Goal: Task Accomplishment & Management: Manage account settings

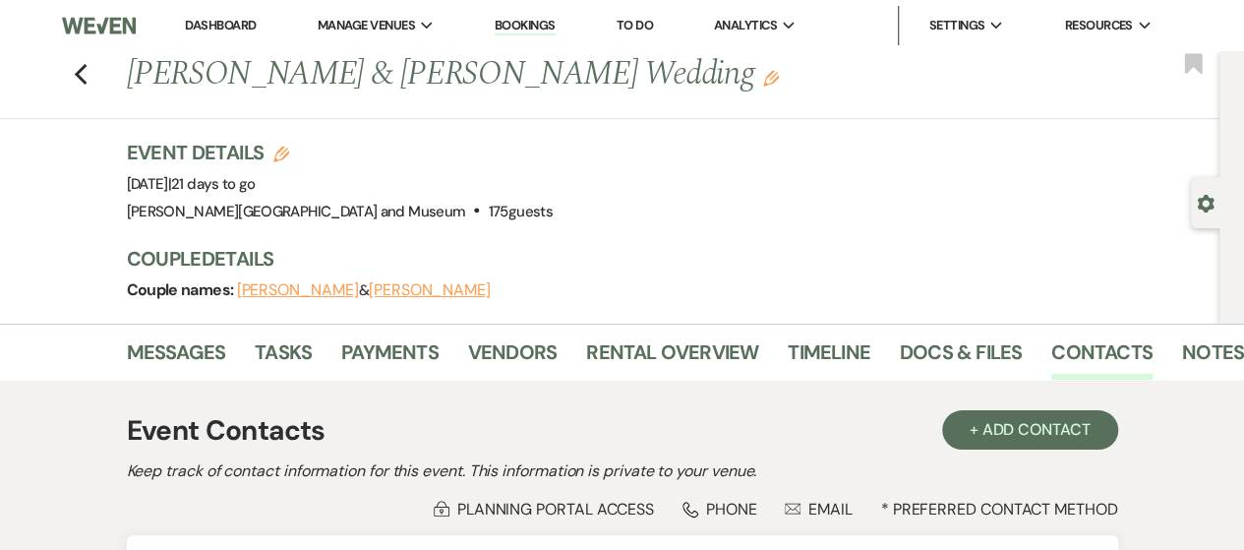
click at [239, 29] on link "Dashboard" at bounding box center [220, 25] width 71 height 17
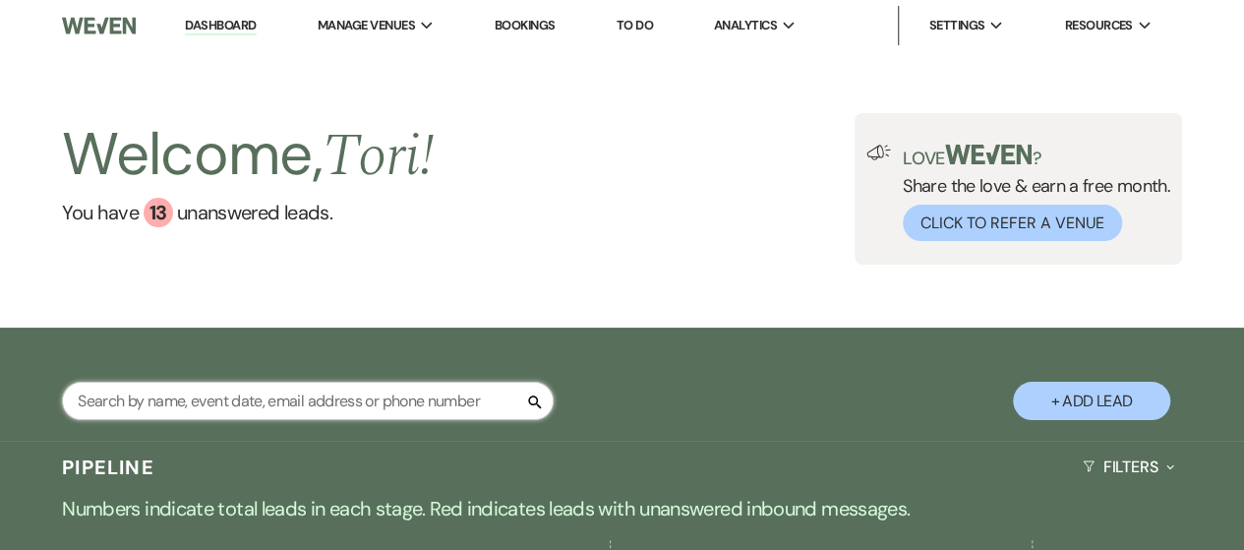
click at [153, 401] on input "text" at bounding box center [308, 401] width 492 height 38
type input "[PERSON_NAME]"
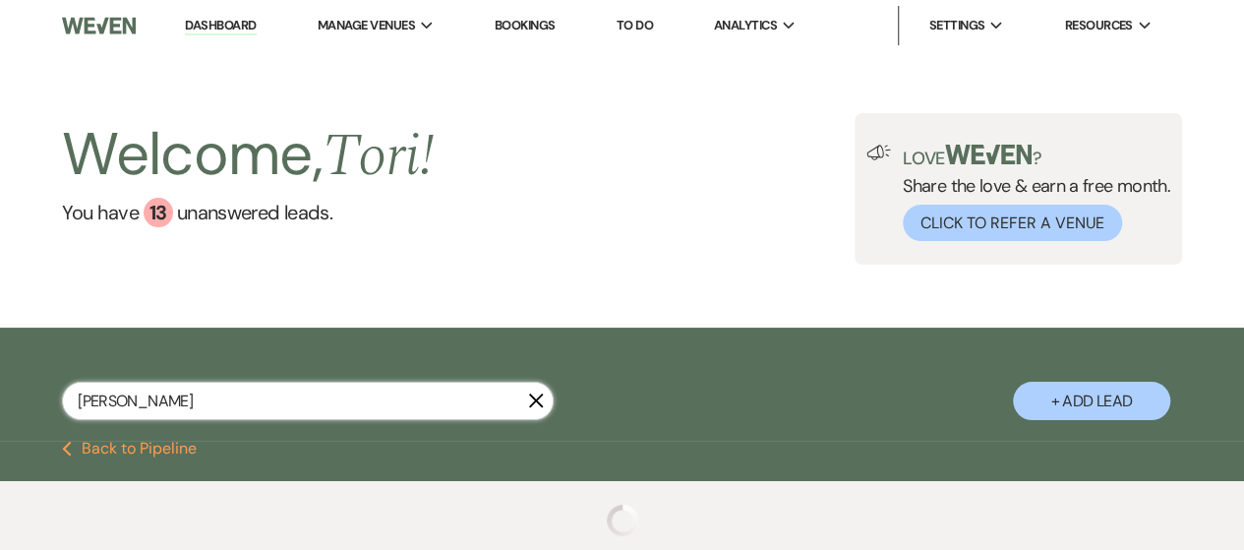
select select "8"
select select "1"
select select "8"
select select "5"
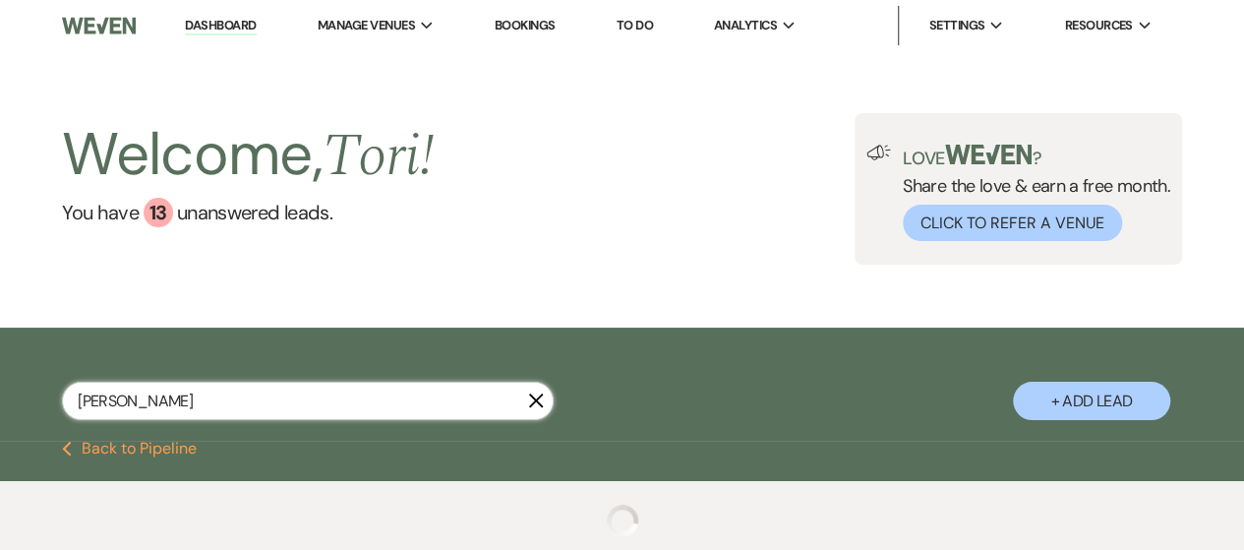
select select "8"
select select "2"
select select "8"
select select "2"
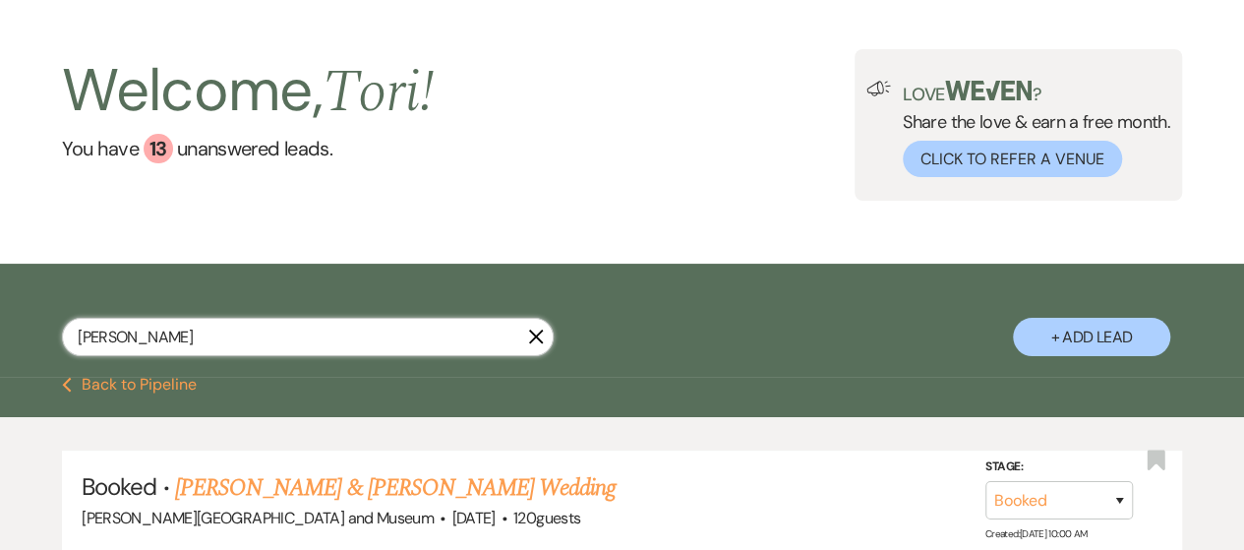
scroll to position [197, 0]
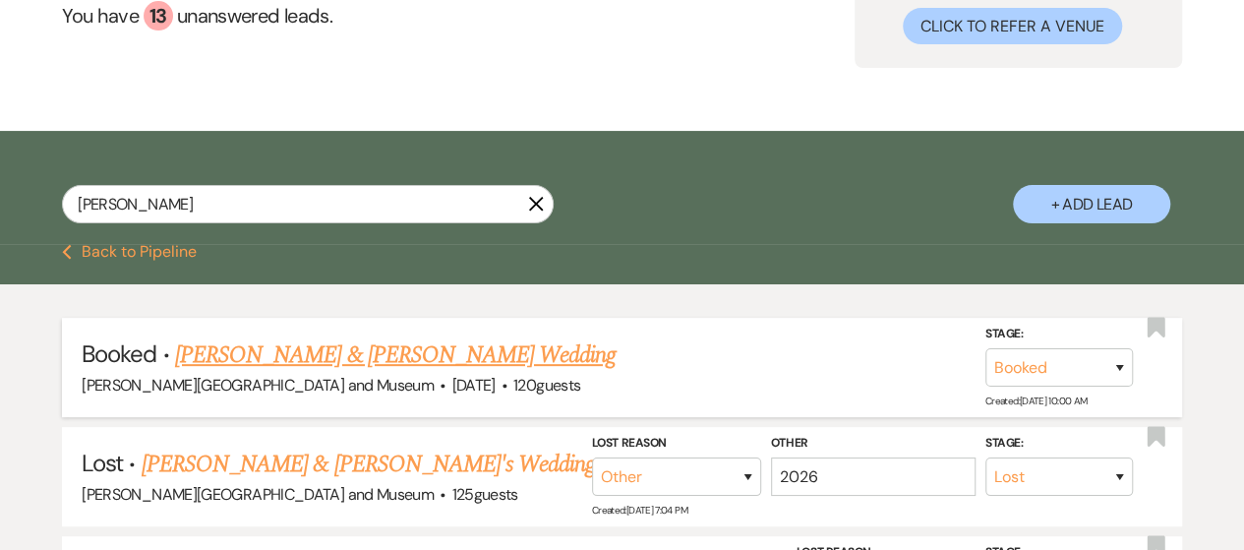
click at [427, 363] on link "[PERSON_NAME] & [PERSON_NAME] Wedding" at bounding box center [395, 354] width 441 height 35
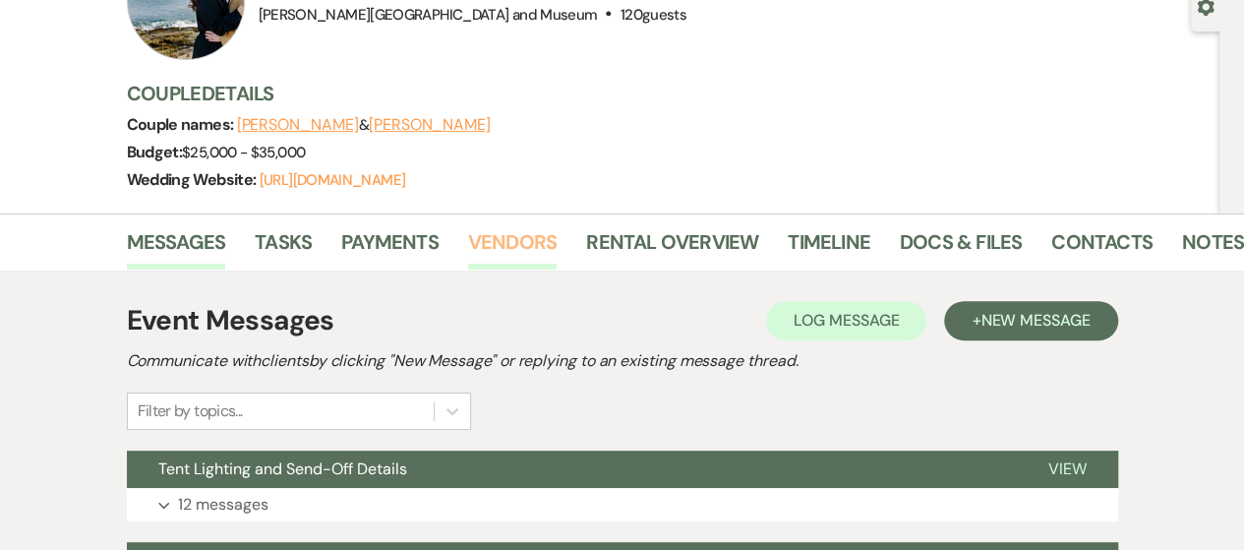
click at [492, 233] on link "Vendors" at bounding box center [512, 247] width 89 height 43
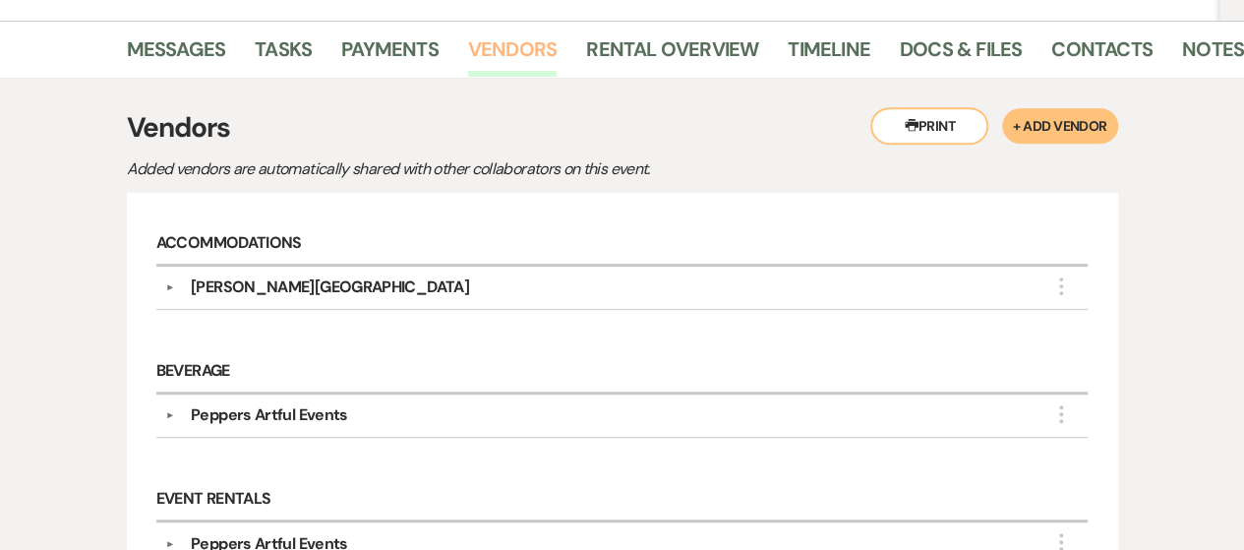
scroll to position [393, 0]
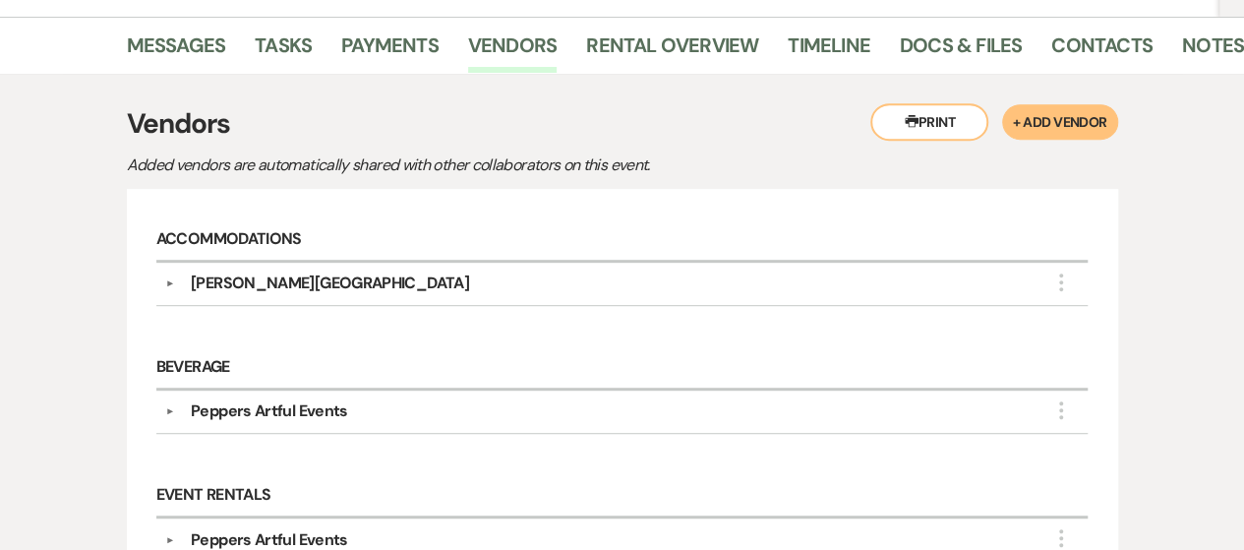
drag, startPoint x: 944, startPoint y: 129, endPoint x: 606, endPoint y: 361, distance: 410.4
click at [944, 127] on button "Printer Print" at bounding box center [930, 121] width 118 height 37
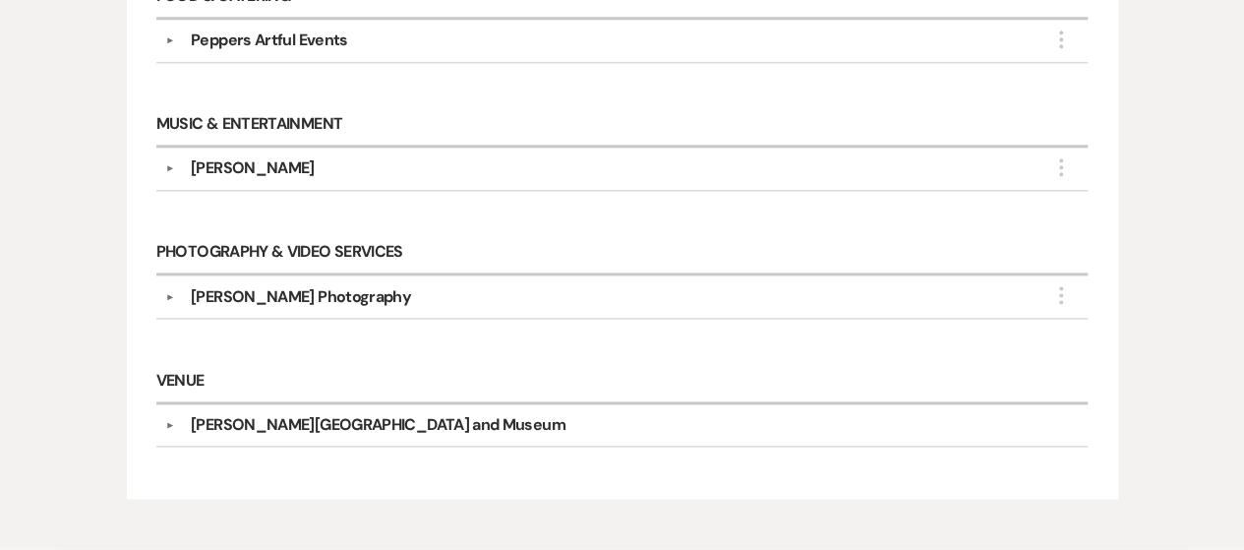
scroll to position [1180, 0]
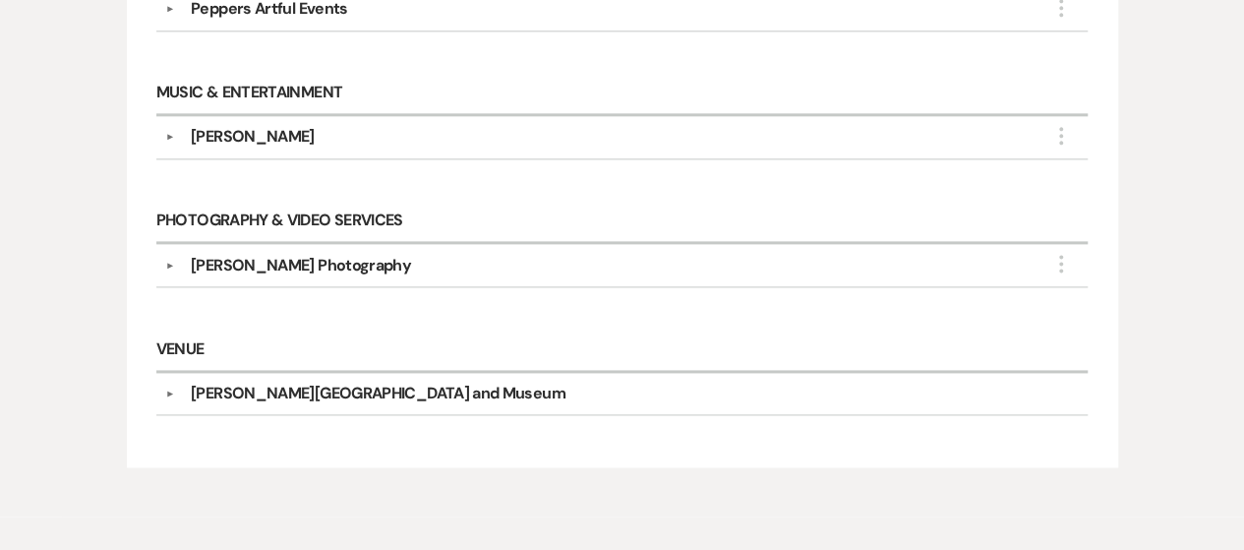
click at [175, 134] on div "[PERSON_NAME]" at bounding box center [627, 137] width 904 height 24
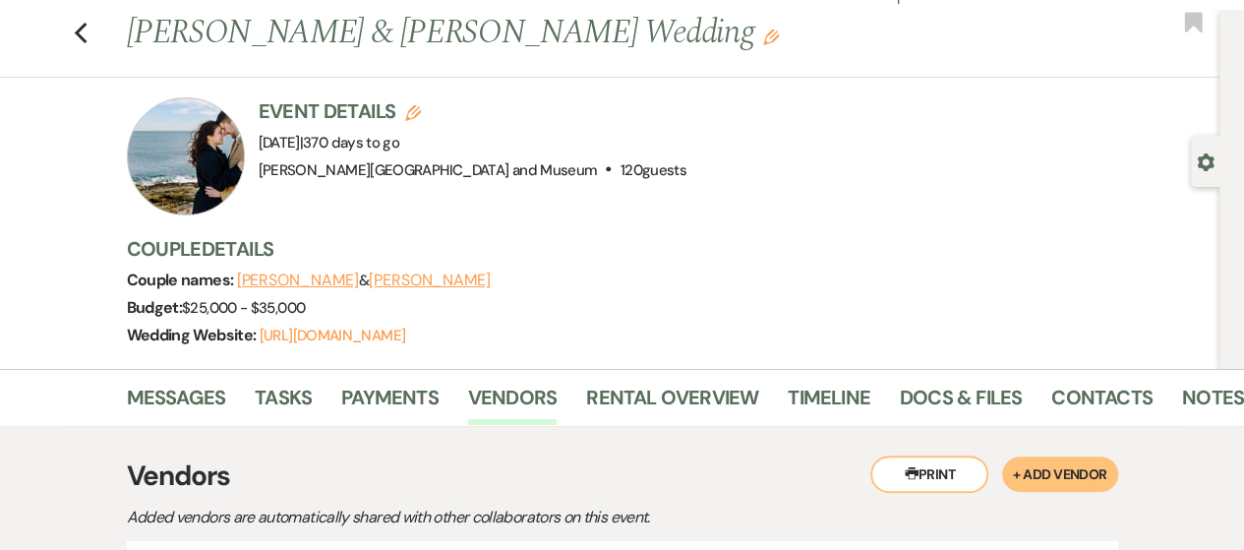
scroll to position [0, 0]
